Goal: Transaction & Acquisition: Purchase product/service

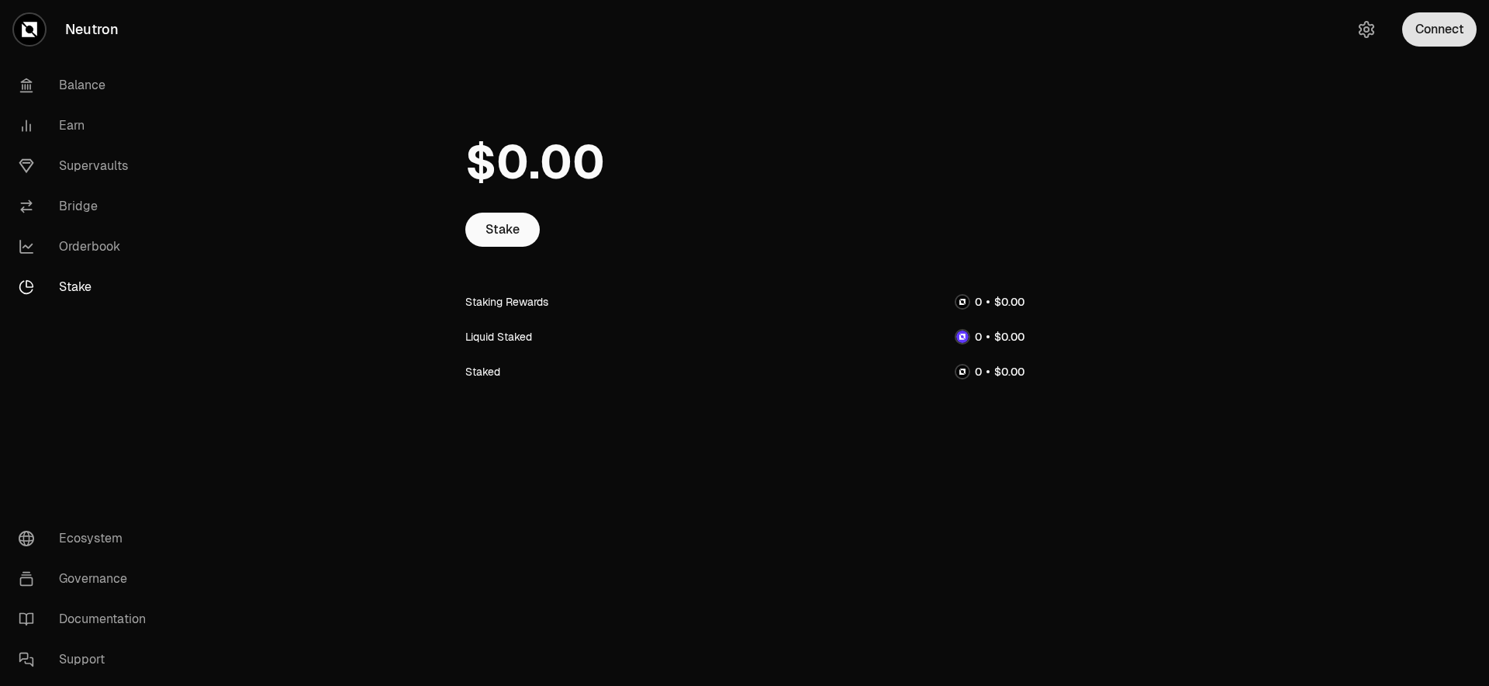
click at [1435, 27] on button "Connect" at bounding box center [1440, 29] width 74 height 34
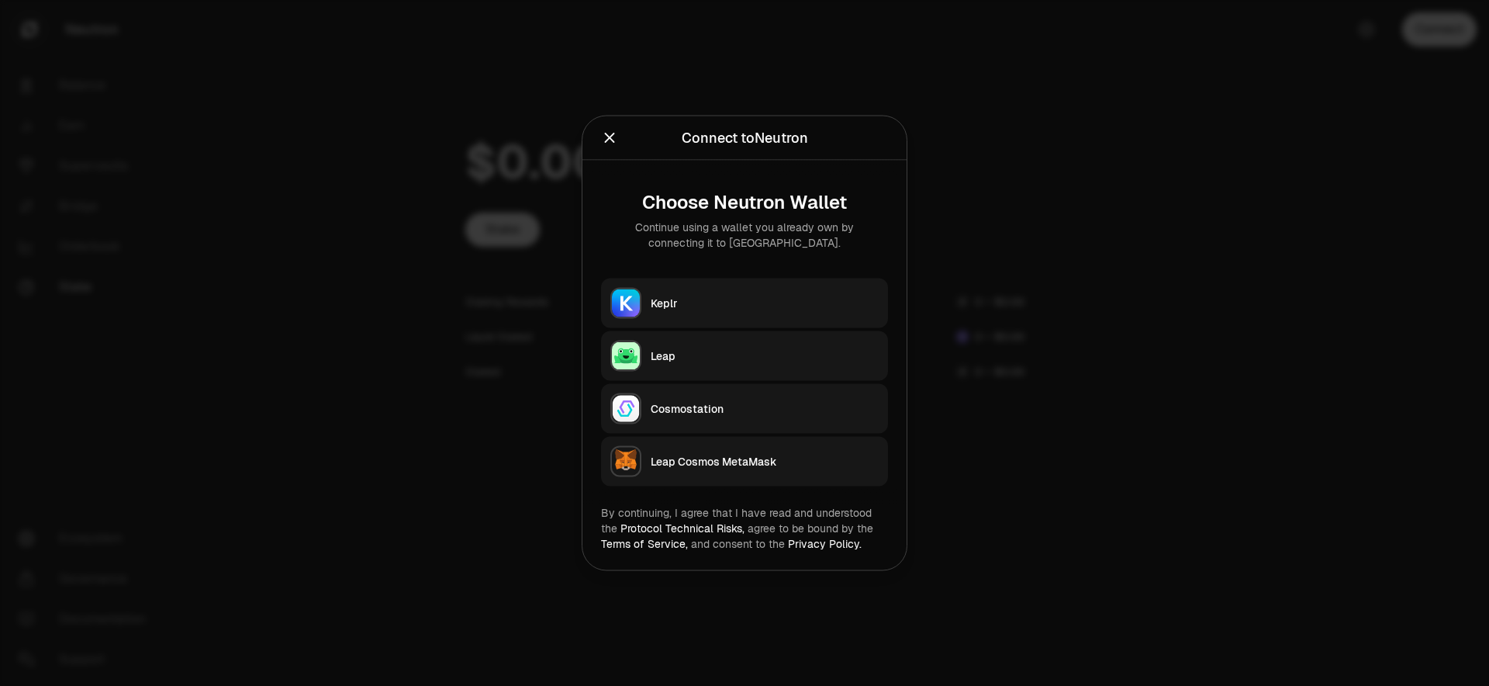
click at [768, 302] on div "Keplr" at bounding box center [765, 304] width 228 height 16
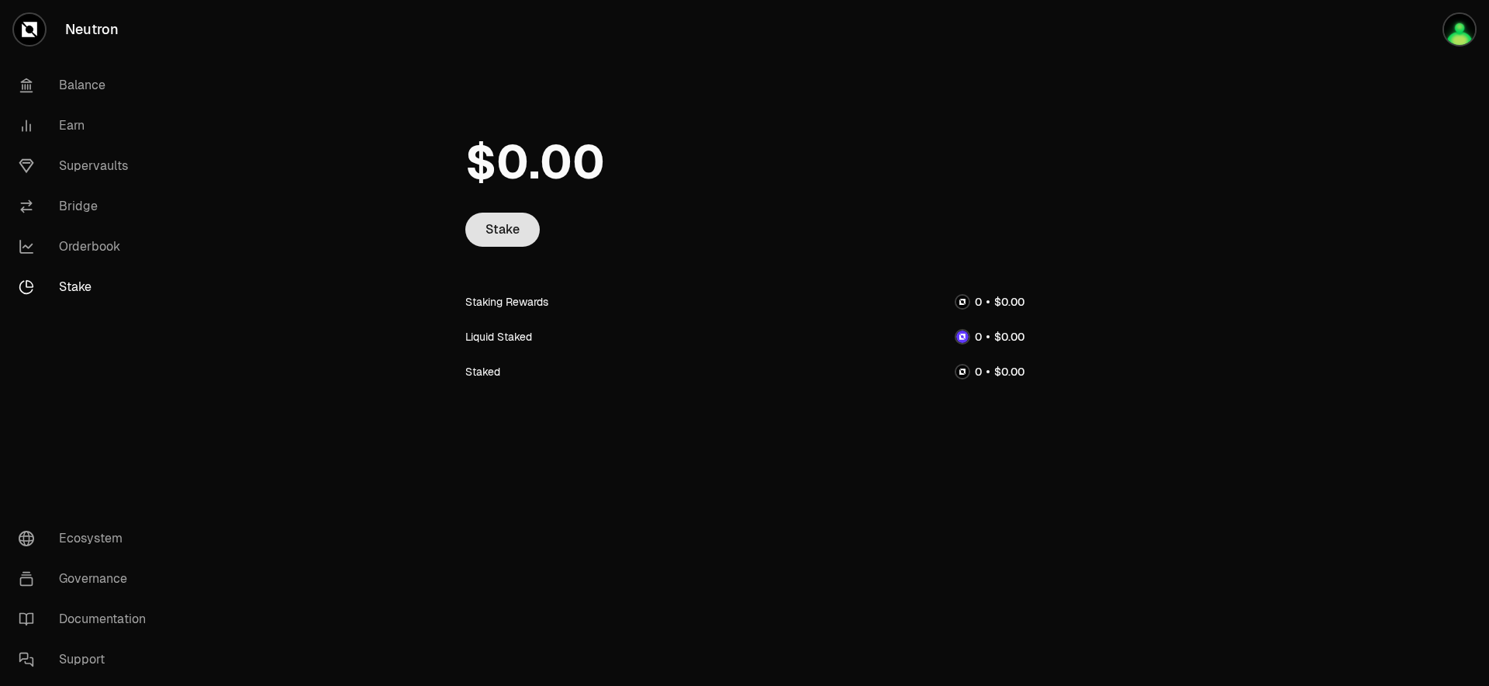
click at [492, 232] on link "Stake" at bounding box center [502, 230] width 74 height 34
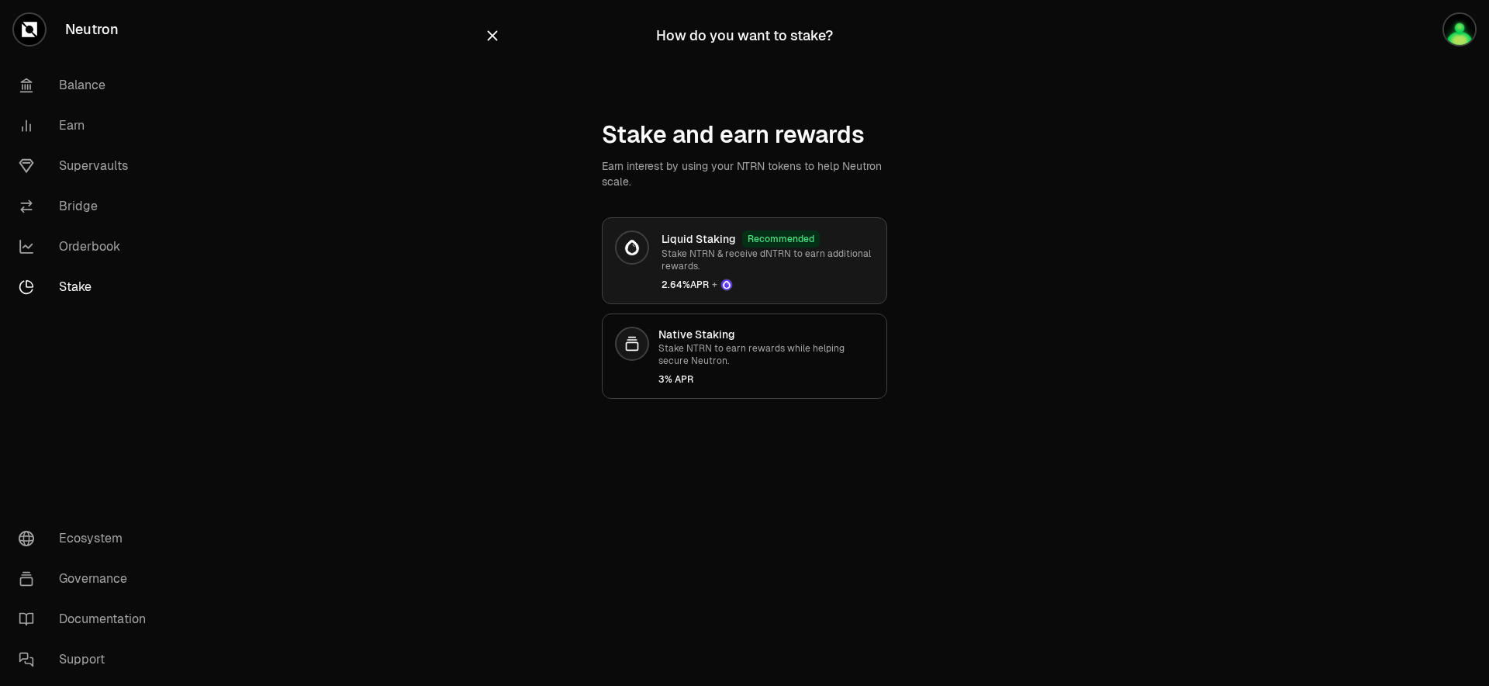
click at [695, 257] on p "Stake NTRN & receive dNTRN to earn additional rewards." at bounding box center [768, 259] width 213 height 25
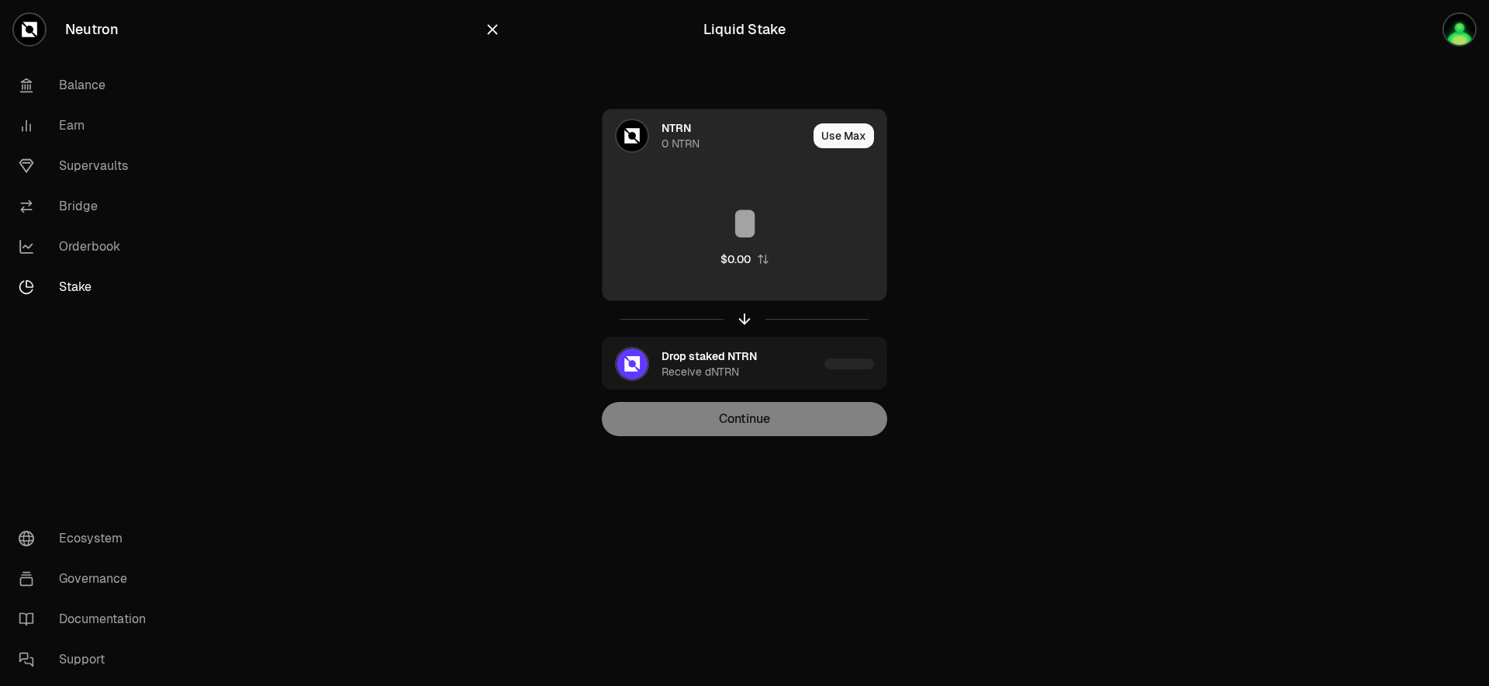
click at [750, 243] on input at bounding box center [745, 223] width 284 height 47
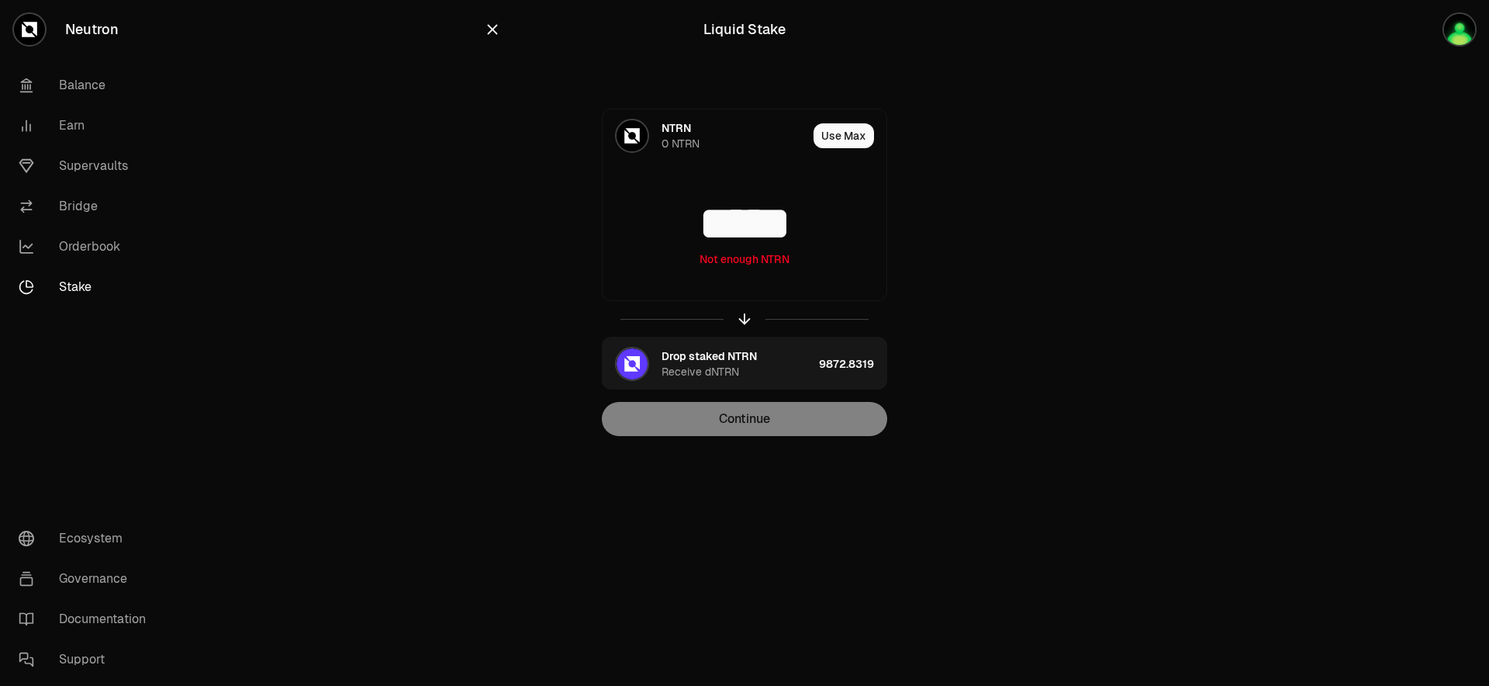
type input "*****"
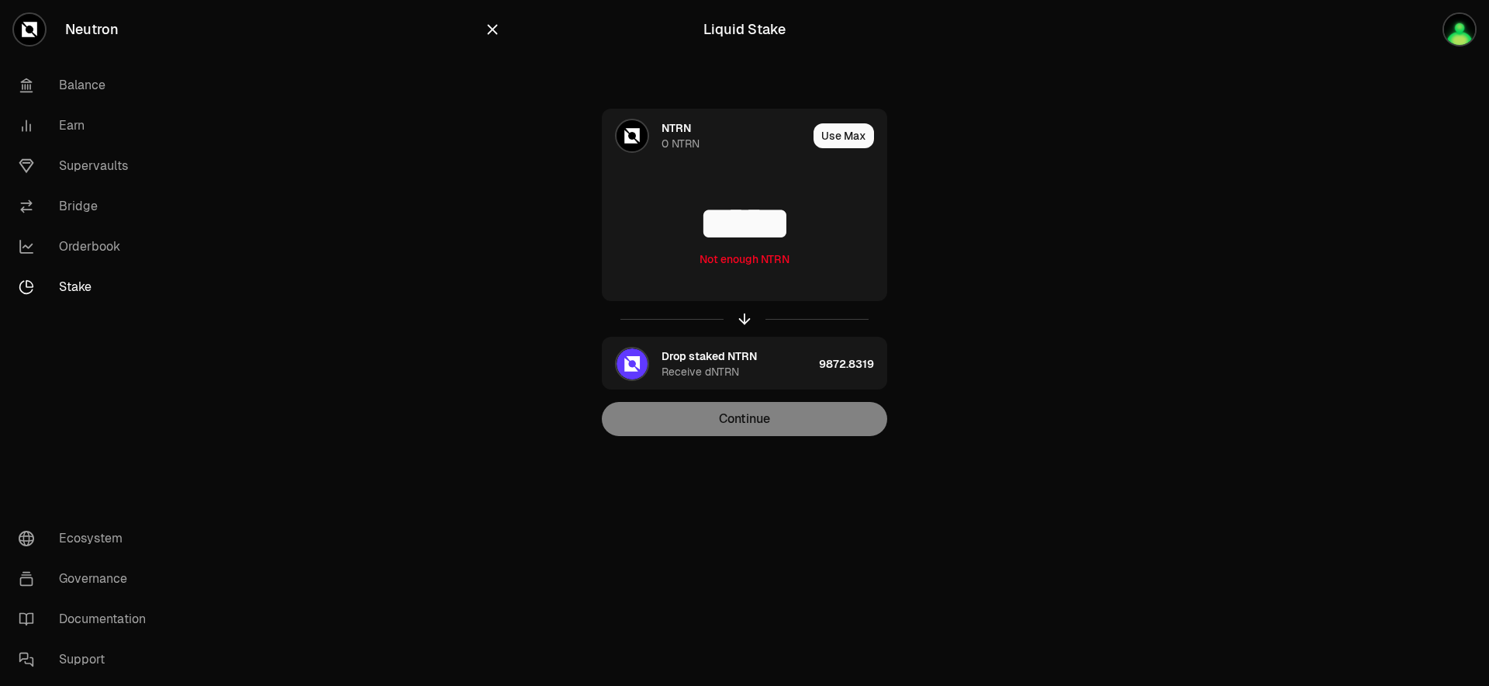
click at [752, 421] on div "Continue" at bounding box center [744, 419] width 285 height 34
click at [497, 34] on icon "button" at bounding box center [492, 29] width 17 height 17
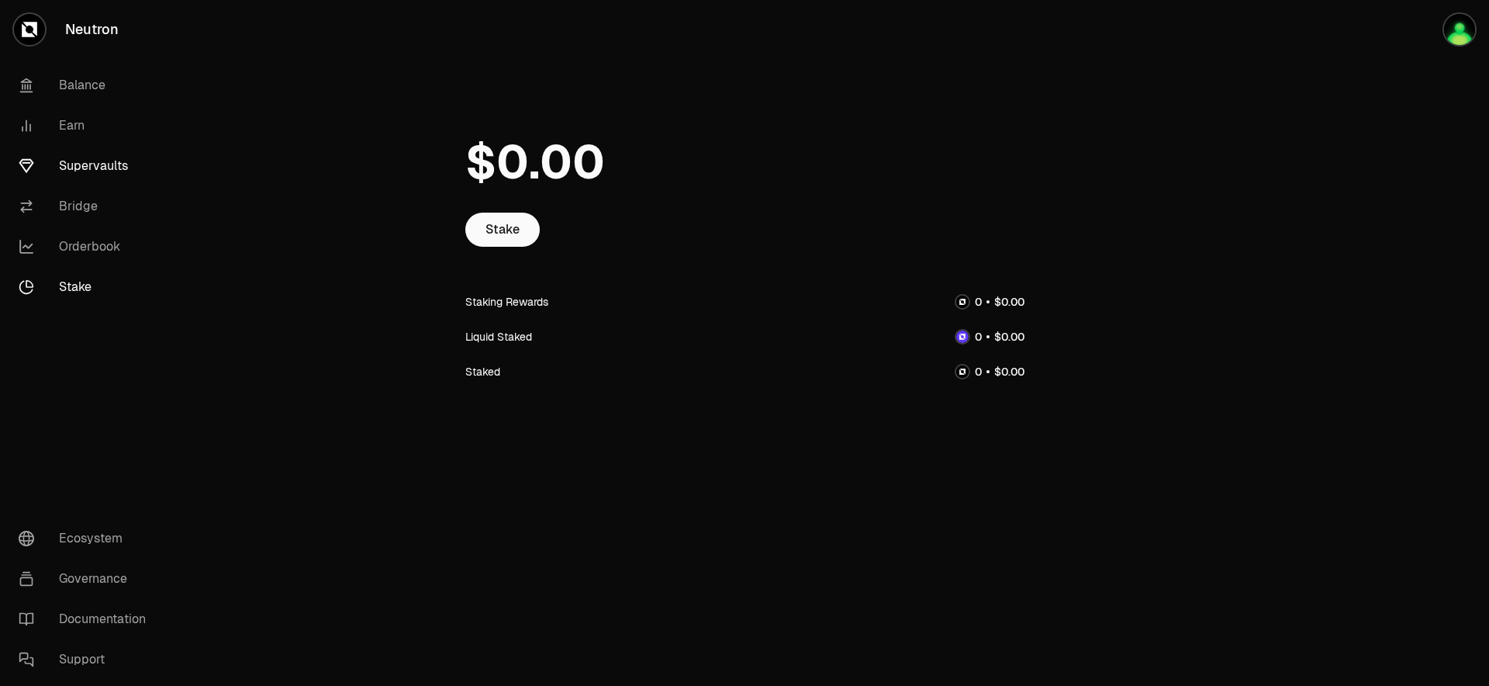
click at [108, 169] on link "Supervaults" at bounding box center [86, 166] width 161 height 40
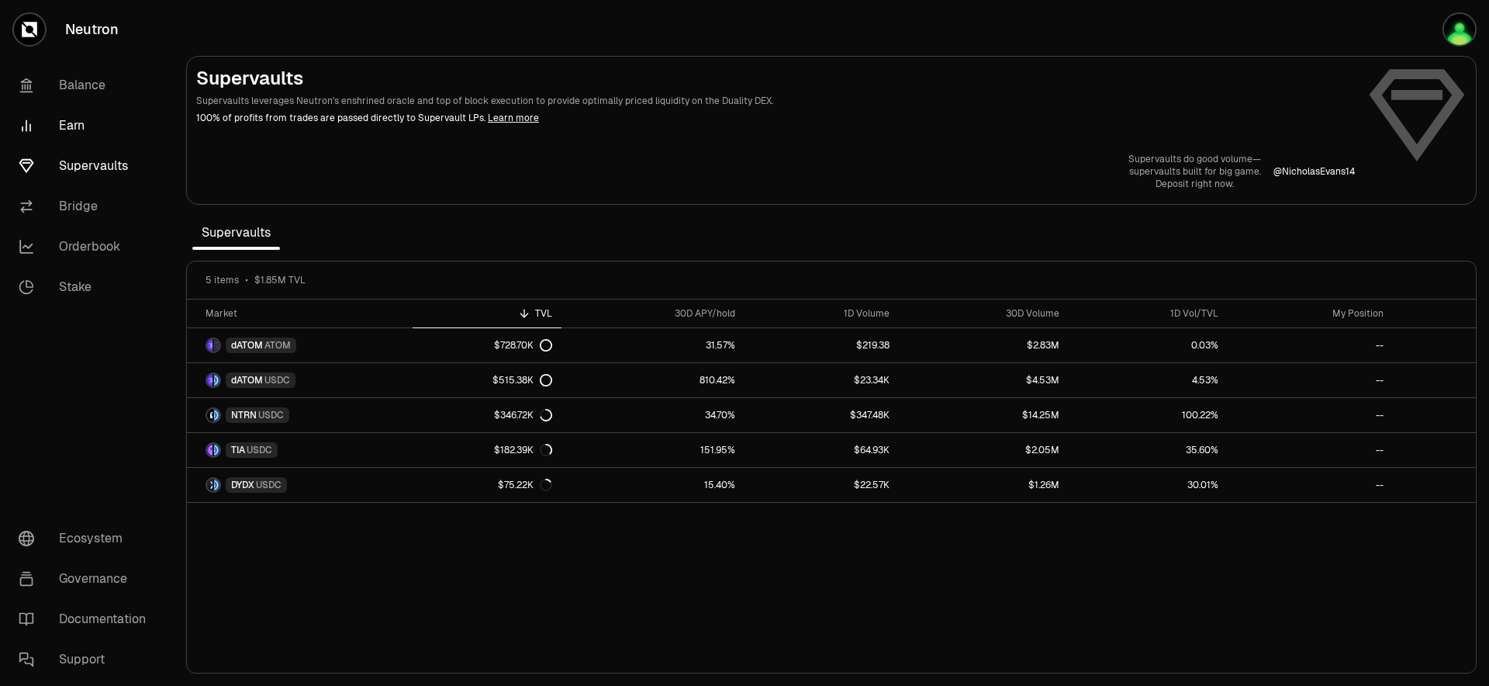
click at [67, 137] on link "Earn" at bounding box center [86, 126] width 161 height 40
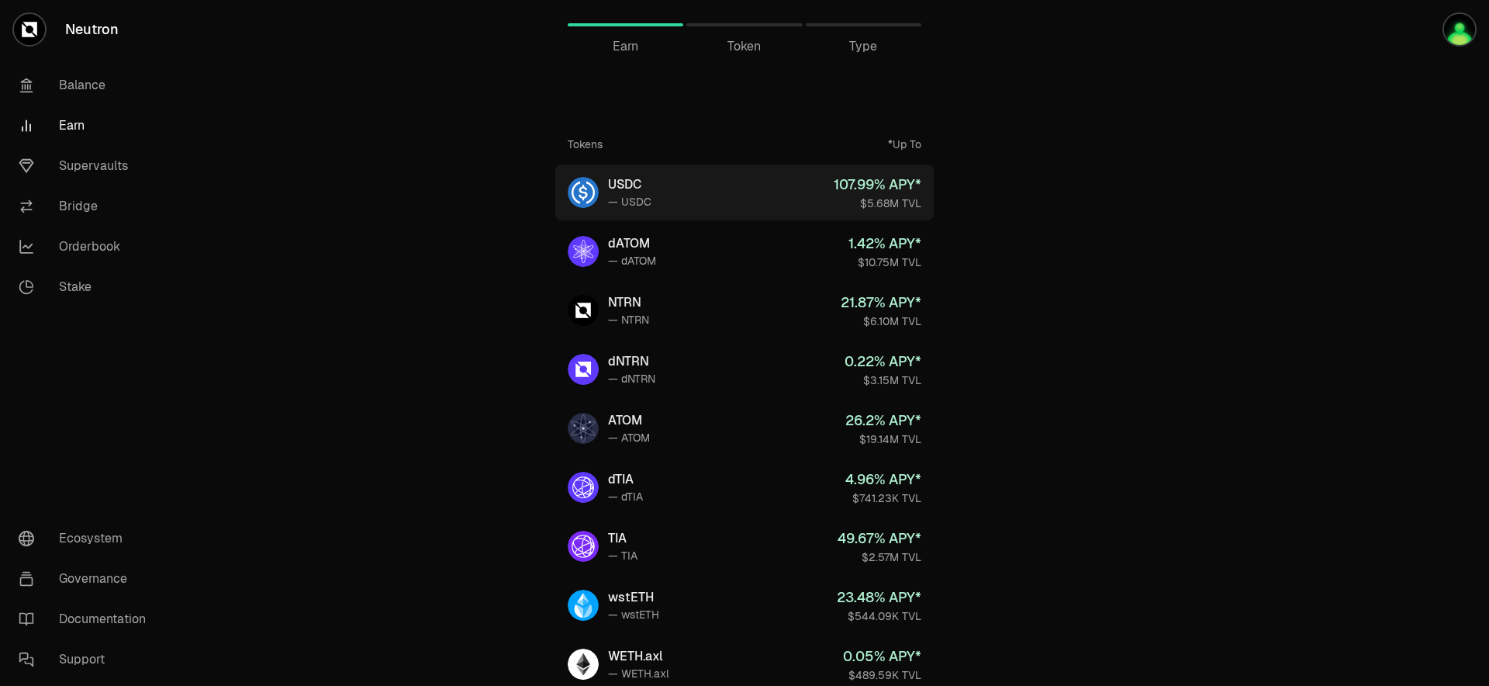
click at [763, 205] on link "USDC — USDC 107.99 % APY* $5.68M TVL" at bounding box center [744, 192] width 379 height 56
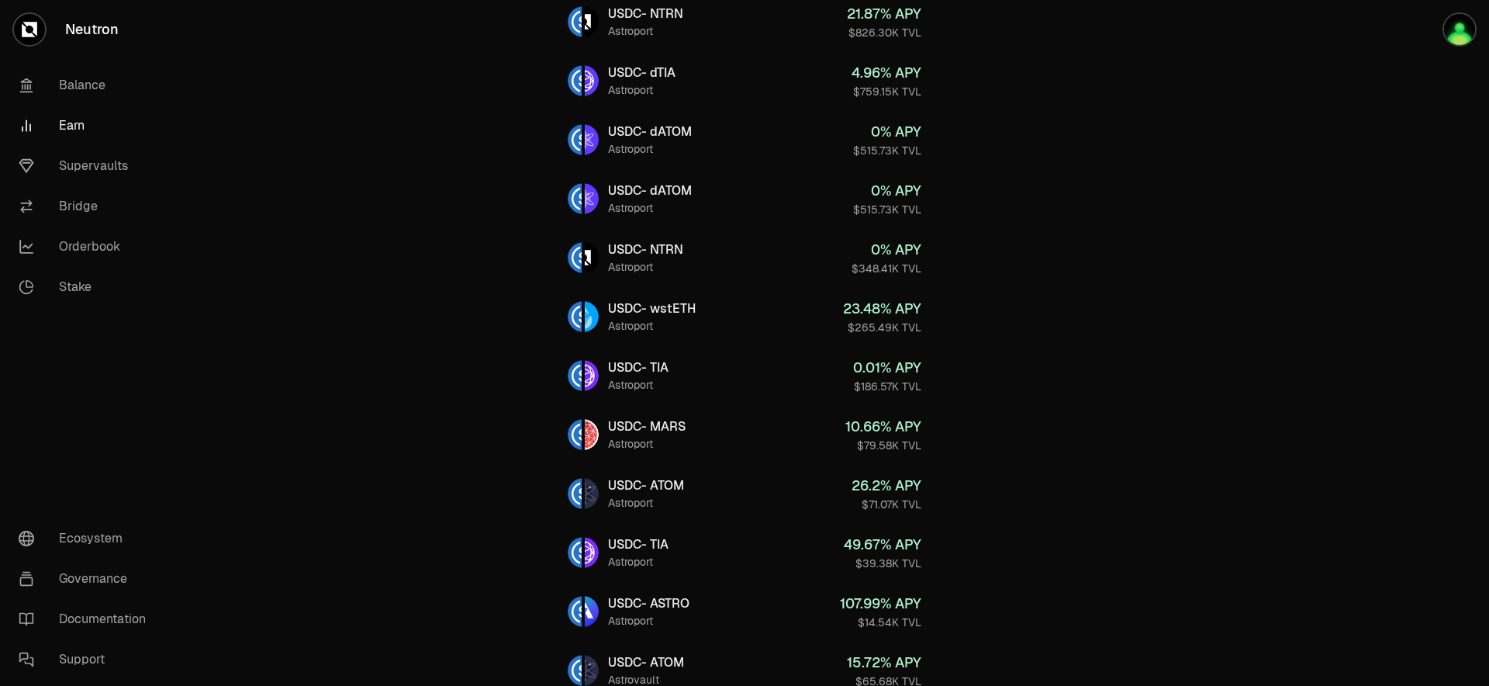
scroll to position [524, 0]
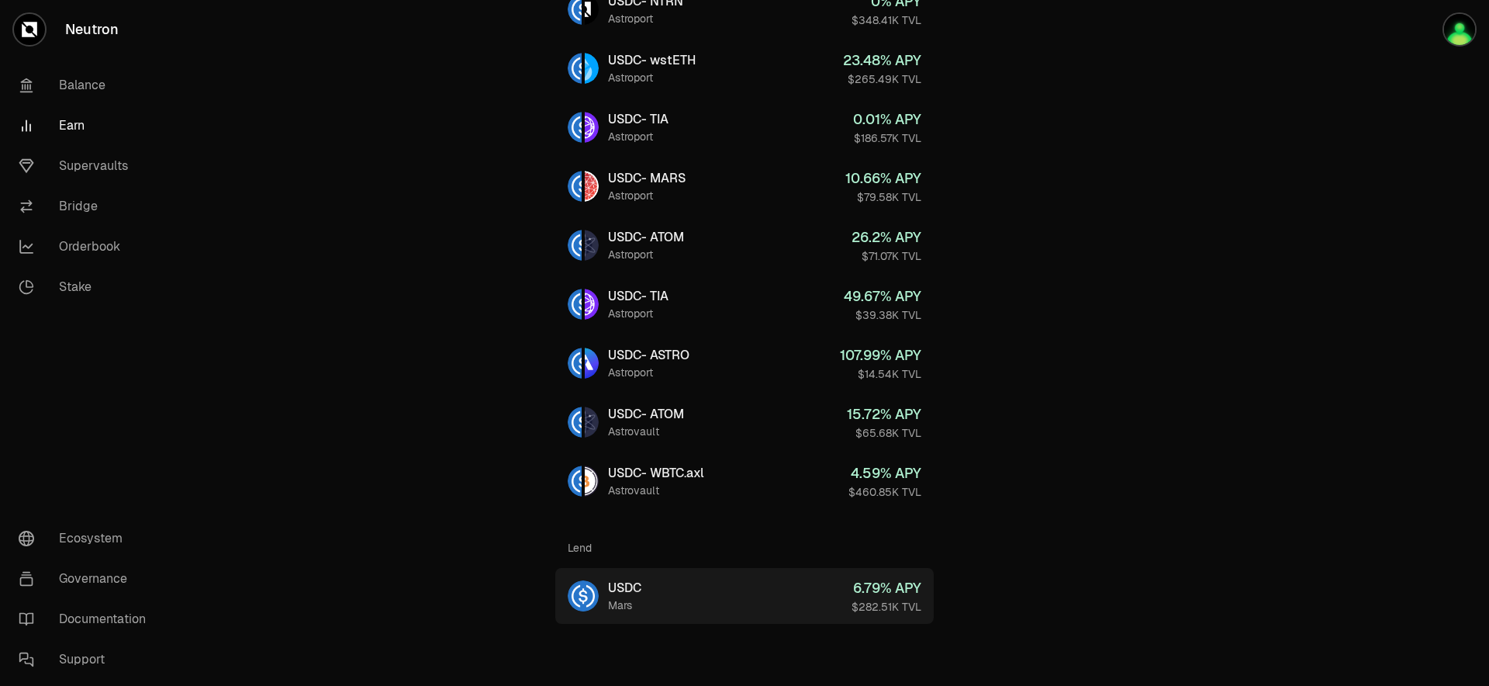
click at [780, 601] on link "USDC Mars 6.79 % APY $282.51K TVL" at bounding box center [744, 596] width 379 height 56
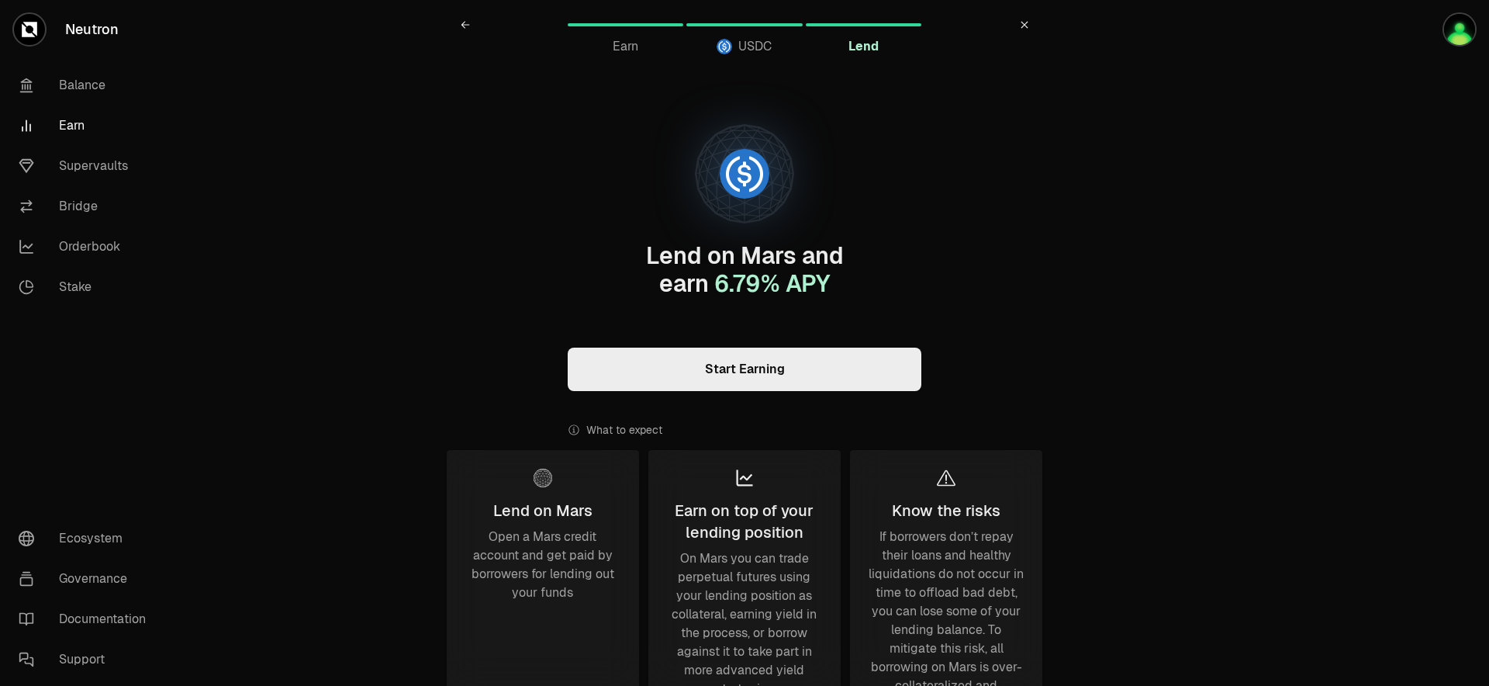
click at [745, 380] on link "Start Earning" at bounding box center [745, 369] width 354 height 43
click at [78, 74] on link "Balance" at bounding box center [86, 85] width 161 height 40
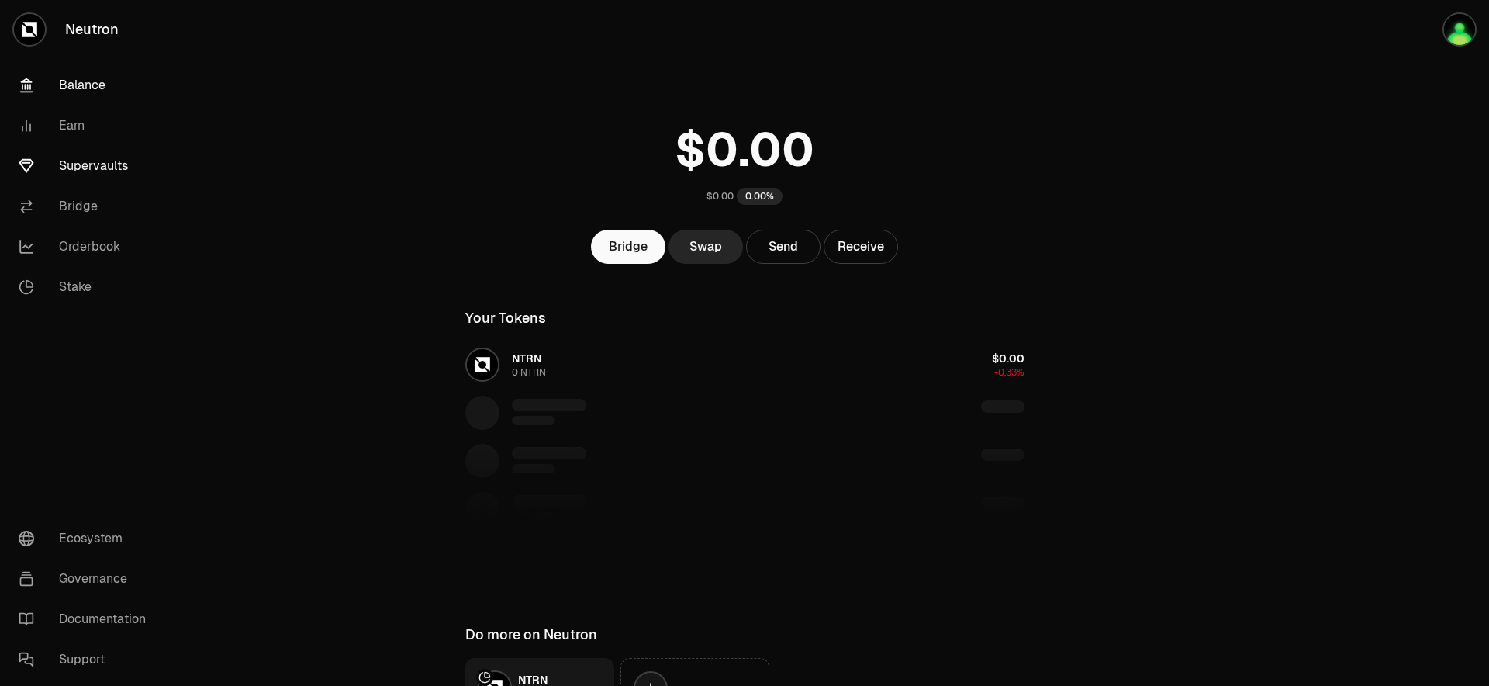
click at [96, 158] on link "Supervaults" at bounding box center [86, 166] width 161 height 40
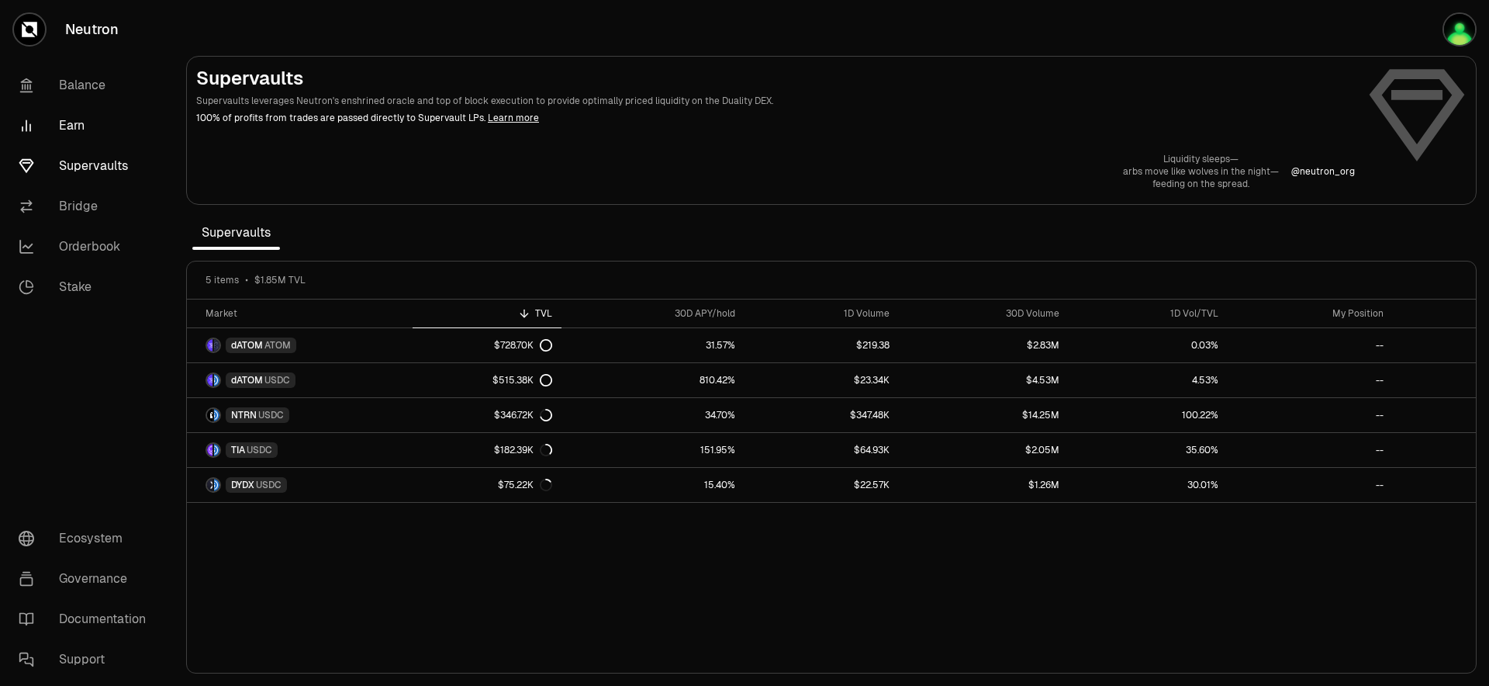
click at [81, 114] on link "Earn" at bounding box center [86, 126] width 161 height 40
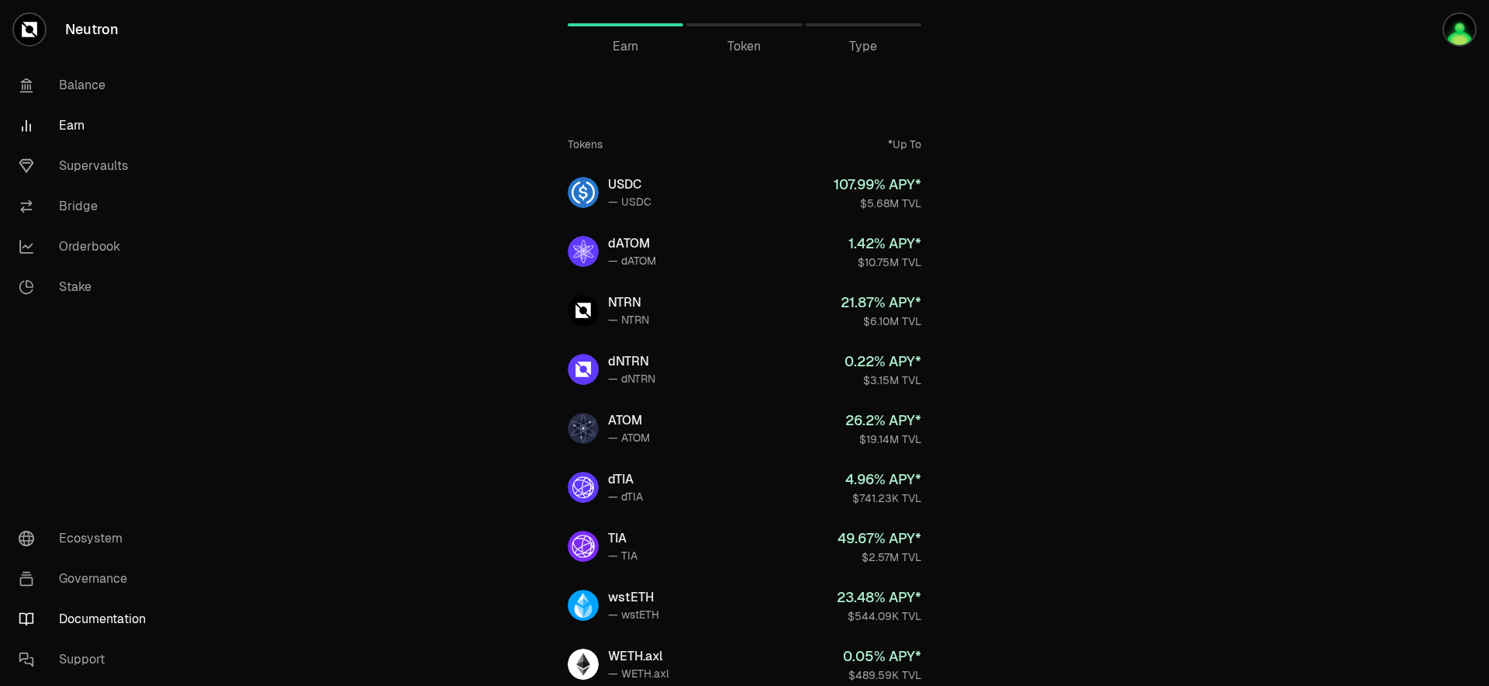
click at [106, 622] on link "Documentation" at bounding box center [86, 619] width 161 height 40
click at [89, 240] on link "Orderbook" at bounding box center [86, 247] width 161 height 40
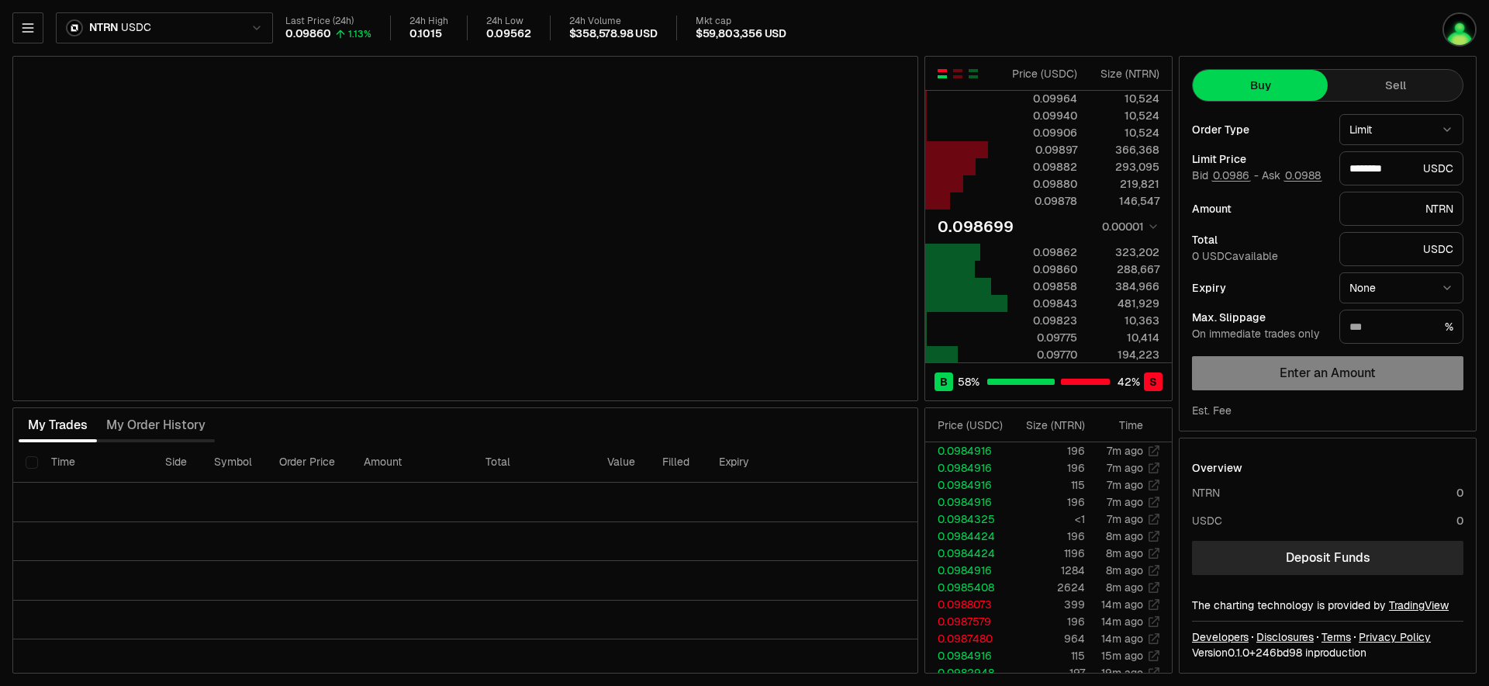
type input "********"
